Goal: Task Accomplishment & Management: Manage account settings

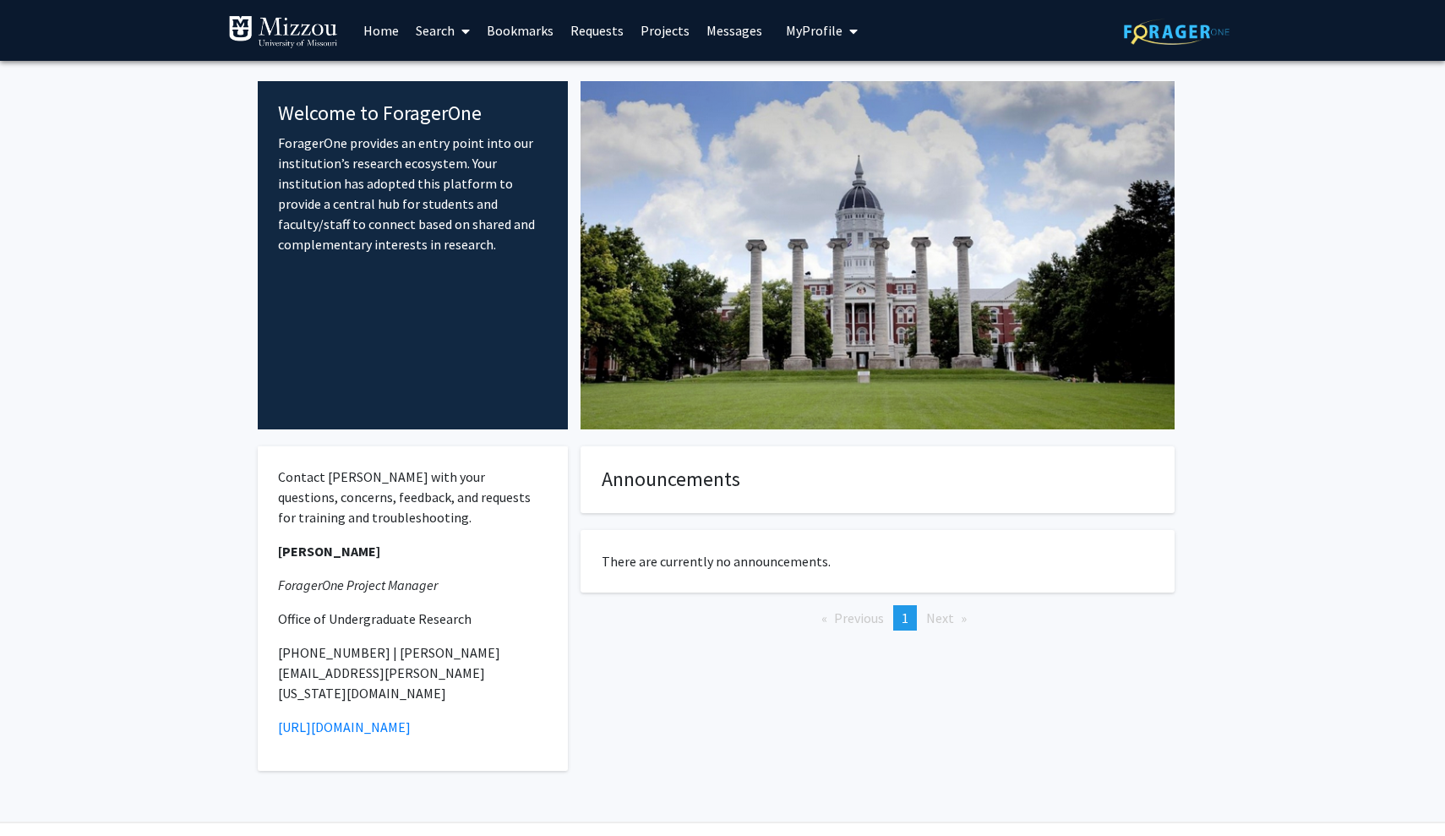
click at [712, 30] on link "Messages" at bounding box center [734, 30] width 73 height 59
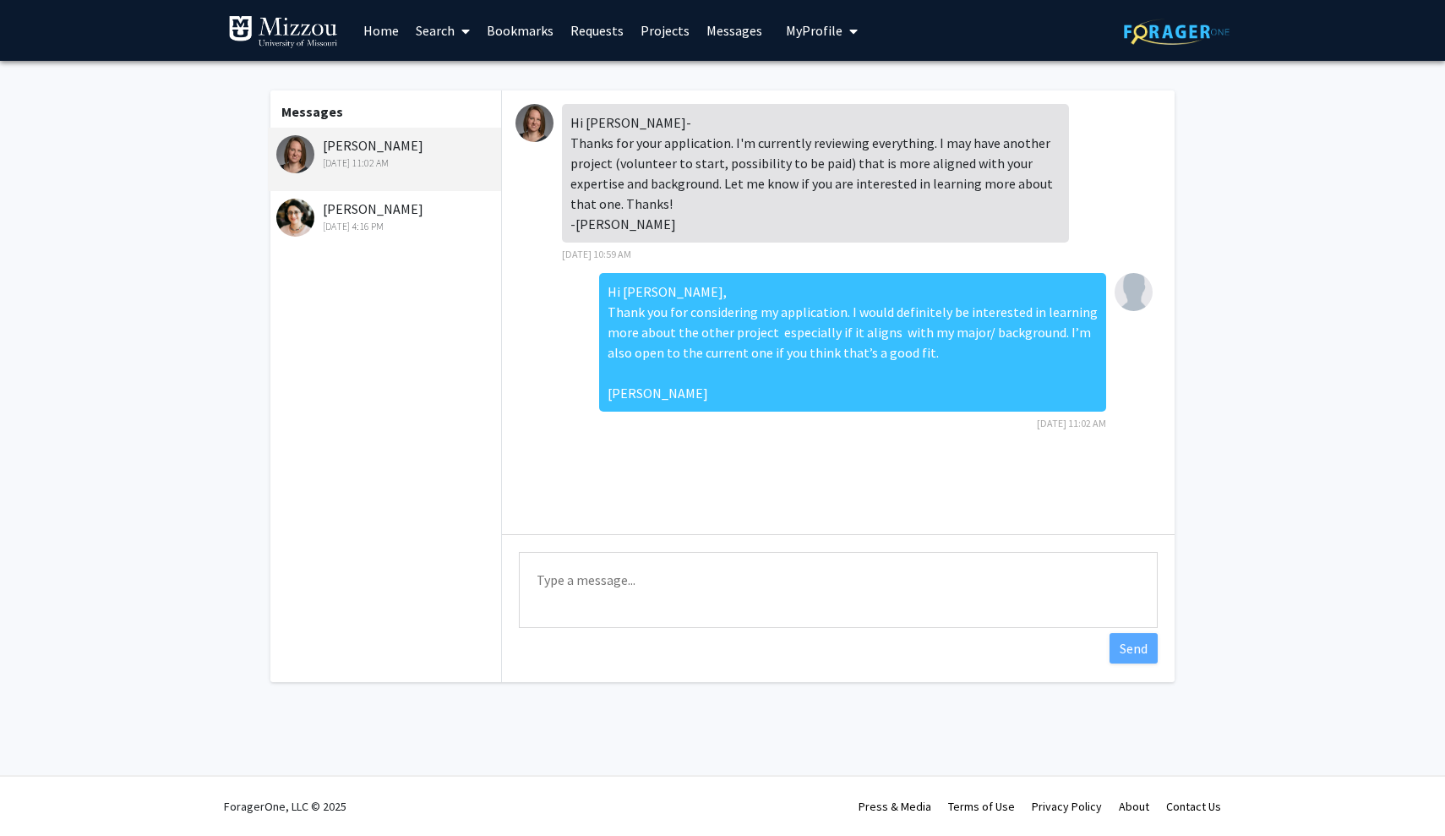
click at [725, 32] on link "Messages" at bounding box center [734, 30] width 73 height 59
click at [1139, 296] on img at bounding box center [1134, 292] width 38 height 38
click at [815, 35] on span "My Profile" at bounding box center [814, 30] width 57 height 17
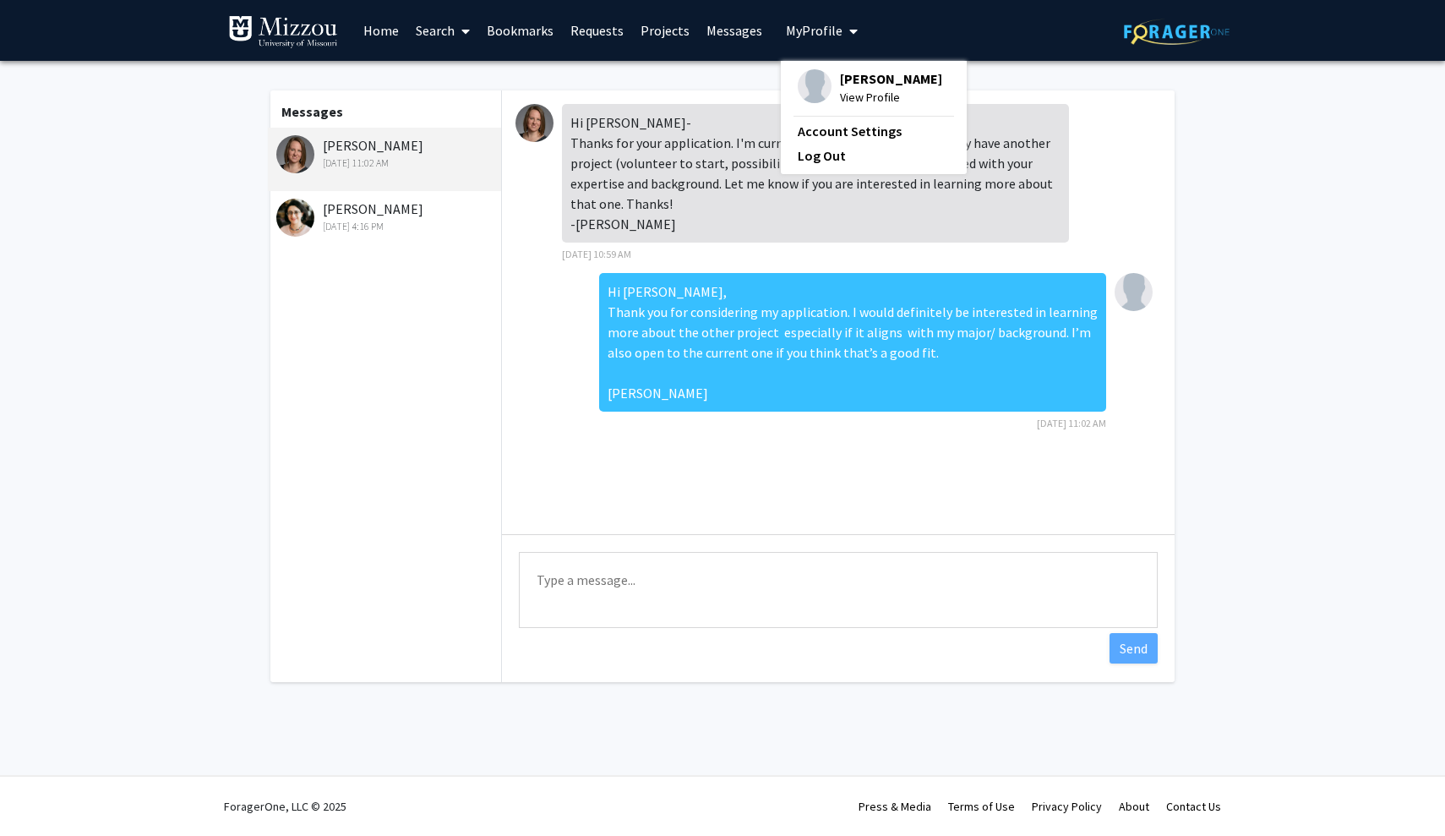
click at [857, 106] on span "View Profile" at bounding box center [891, 97] width 102 height 19
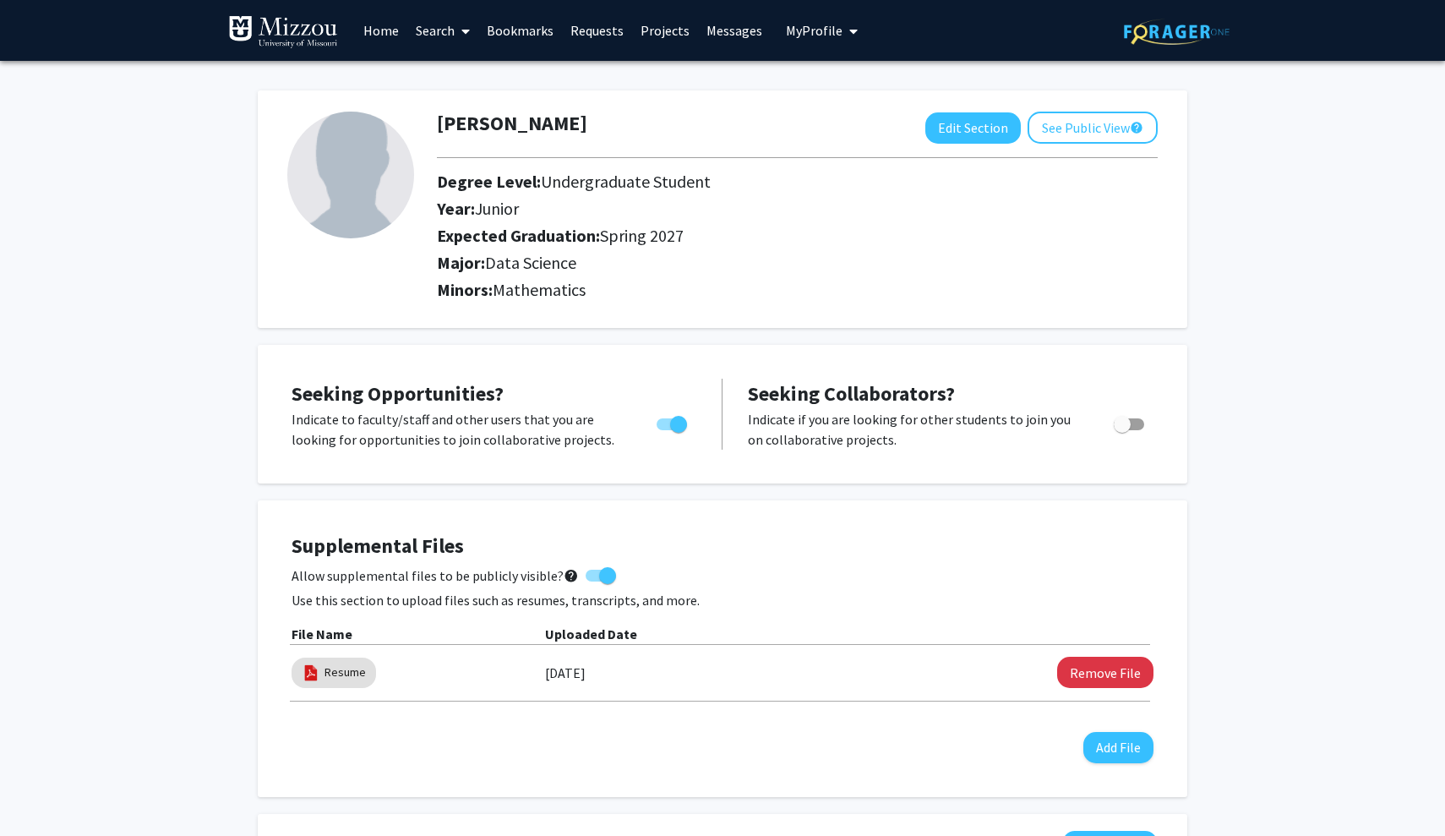
click at [374, 190] on img at bounding box center [350, 175] width 127 height 127
click at [937, 131] on button "Edit Section" at bounding box center [972, 127] width 95 height 31
select select "junior"
select select "37: spring_2027"
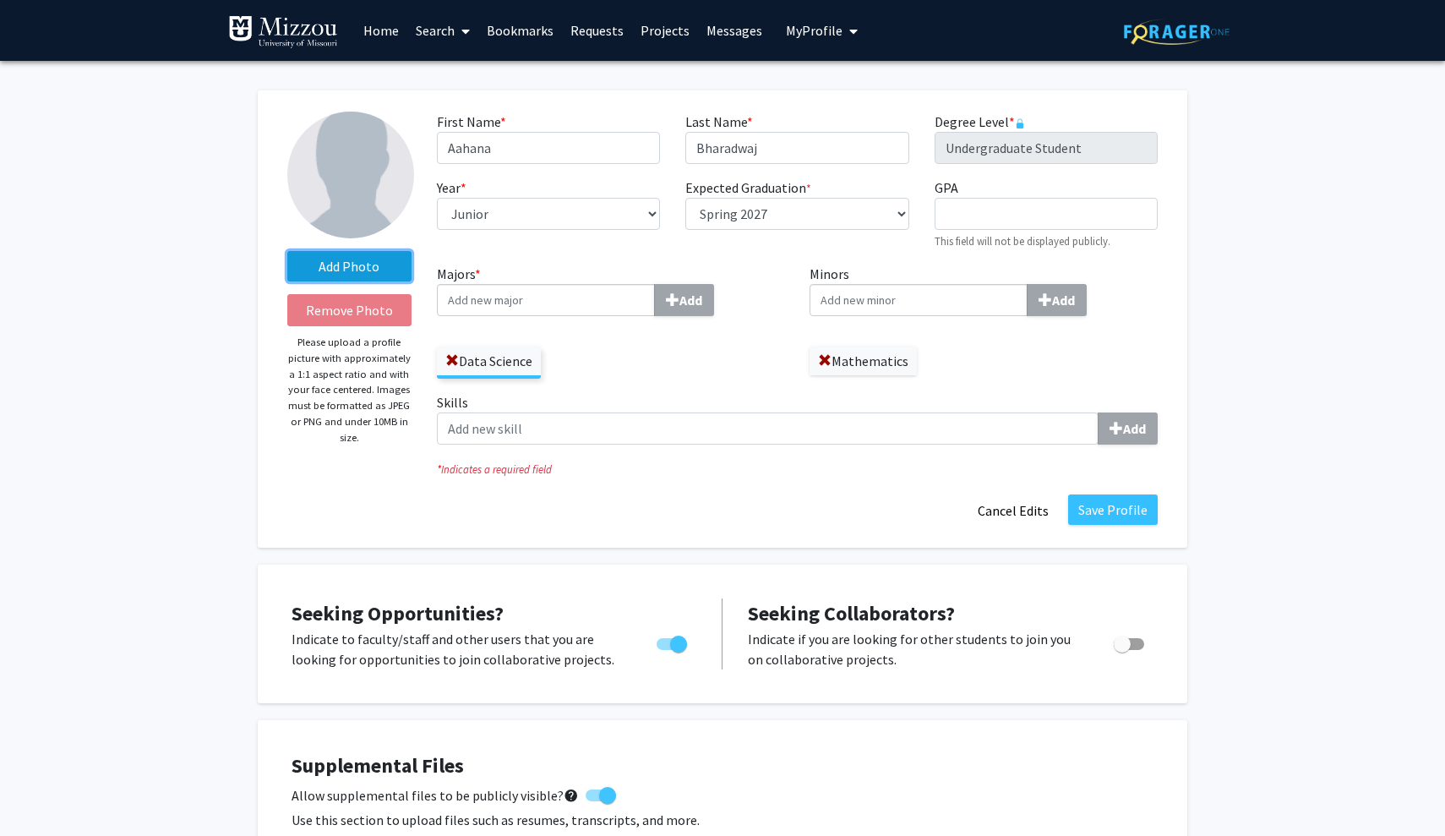
click at [377, 268] on label "Add Photo" at bounding box center [349, 266] width 124 height 30
click at [0, 0] on input "Add Photo" at bounding box center [0, 0] width 0 height 0
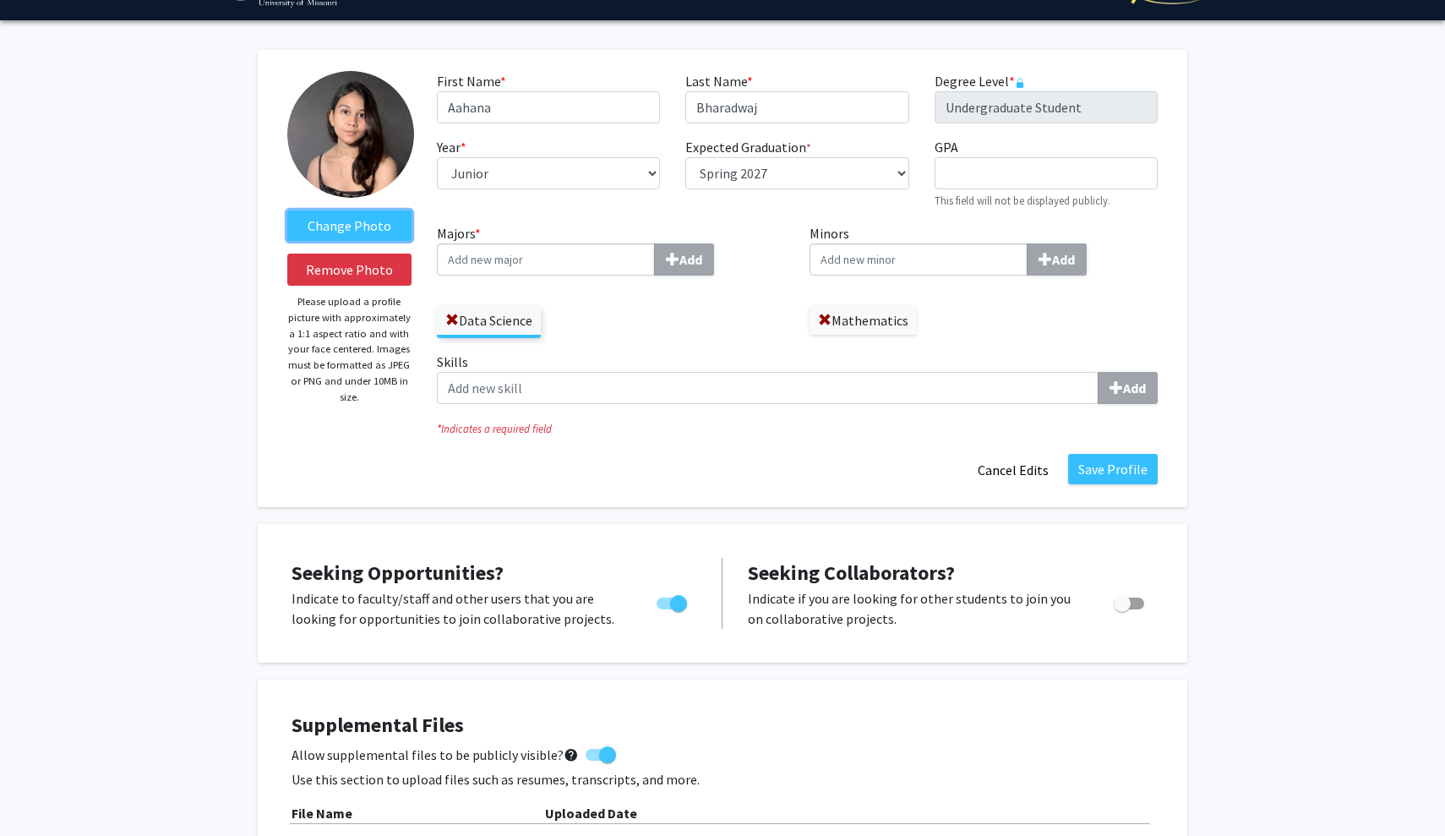
scroll to position [43, 0]
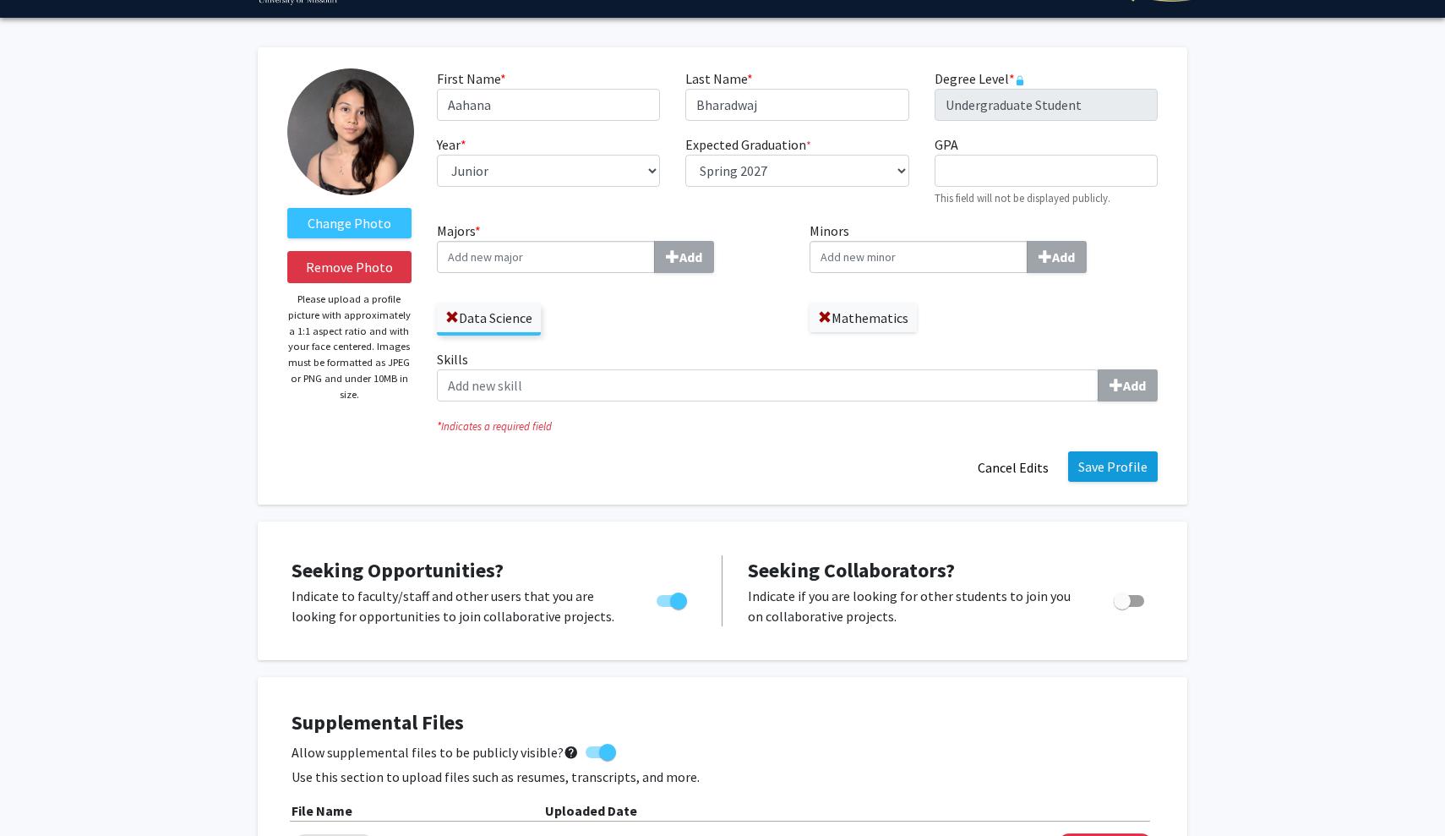
click at [1113, 472] on button "Save Profile" at bounding box center [1113, 466] width 90 height 30
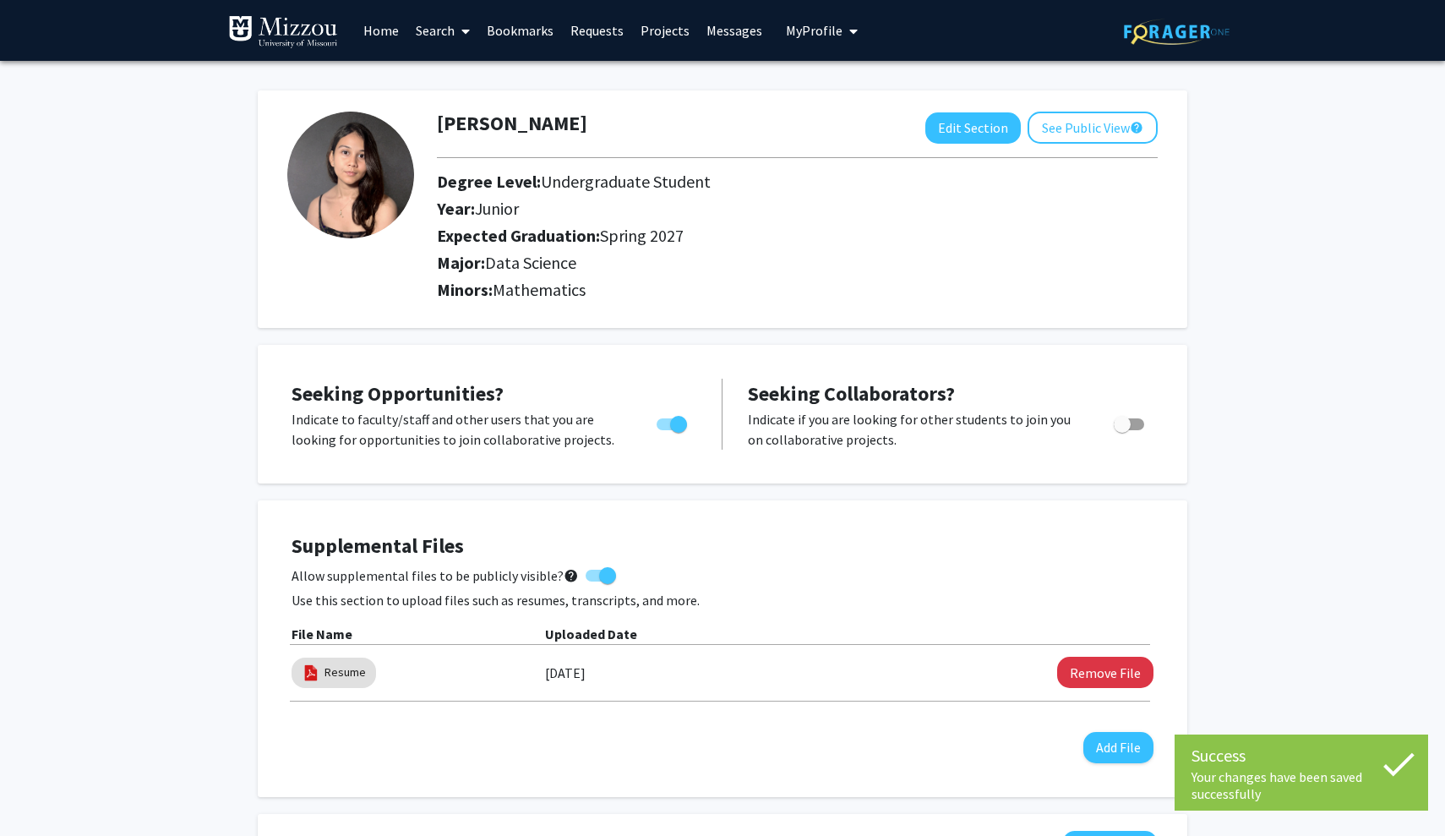
scroll to position [0, 0]
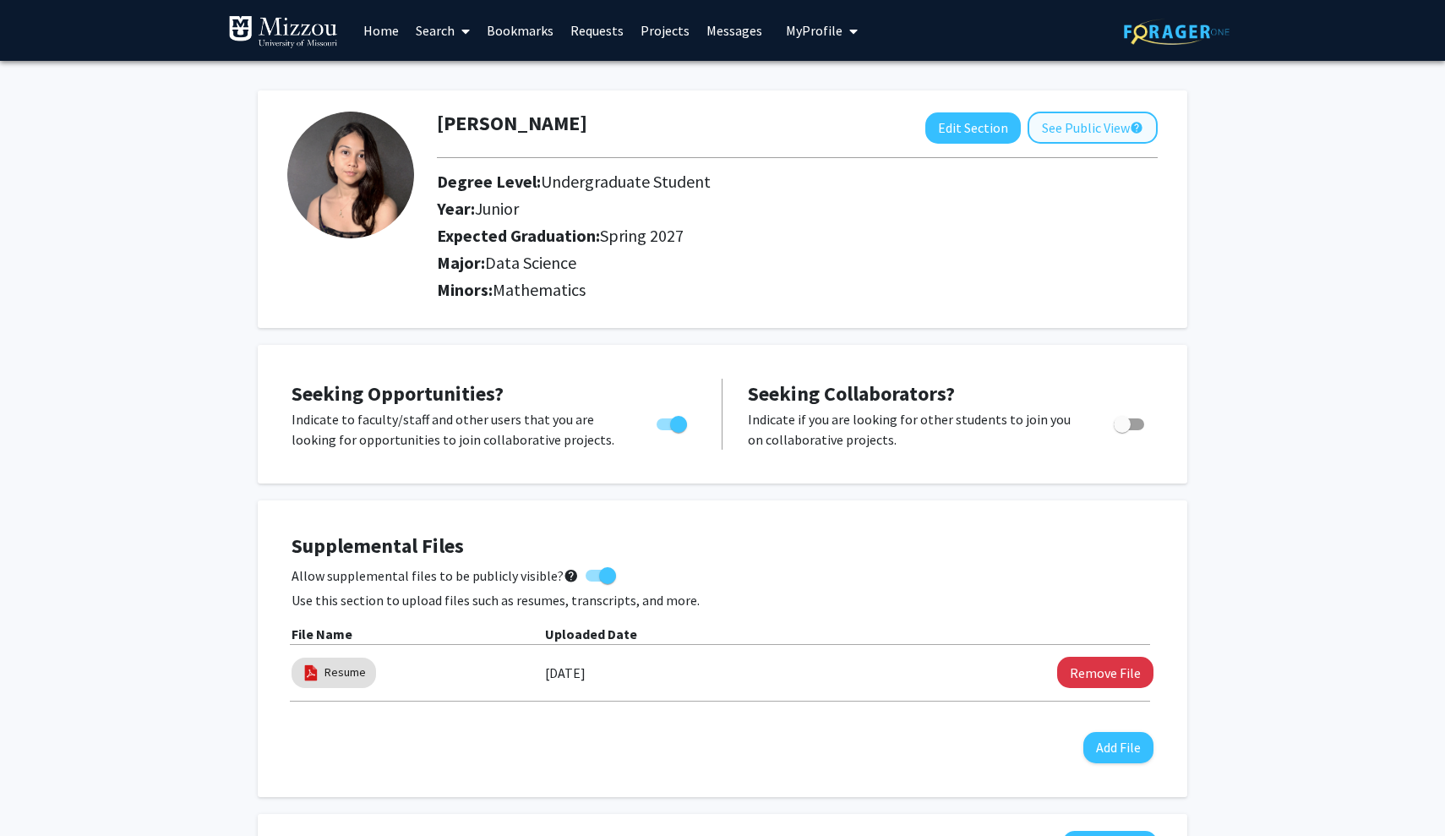
click at [1107, 134] on button "See Public View help" at bounding box center [1093, 128] width 130 height 32
